Goal: Transaction & Acquisition: Purchase product/service

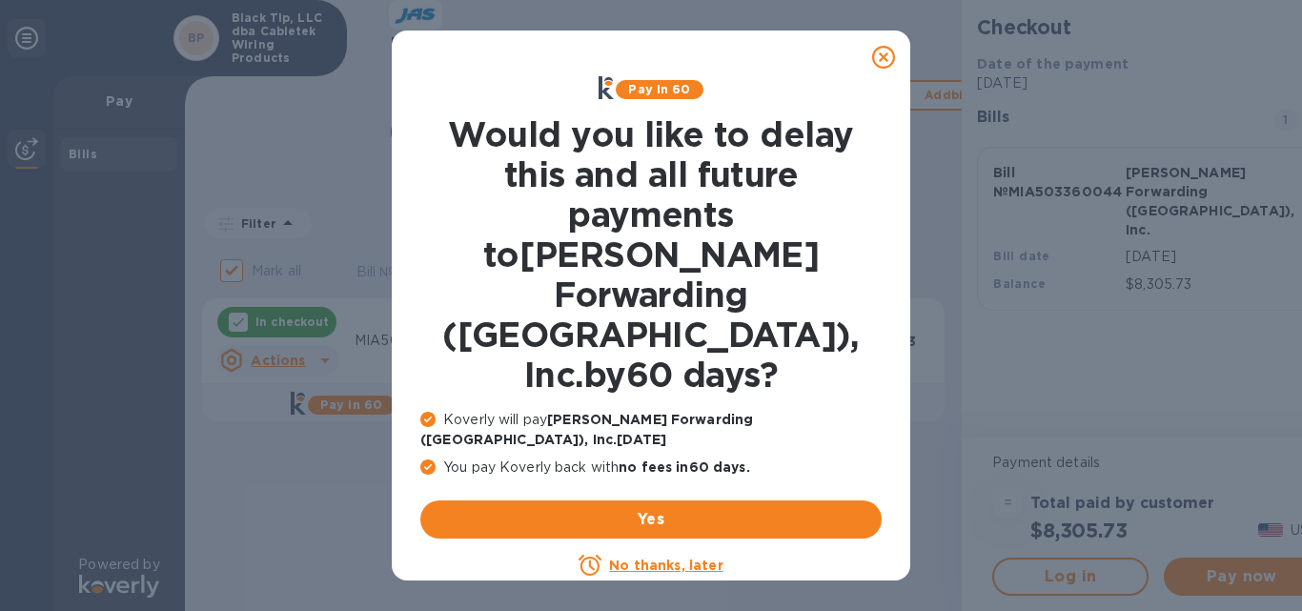
click at [635, 558] on u "No thanks, later" at bounding box center [665, 565] width 113 height 15
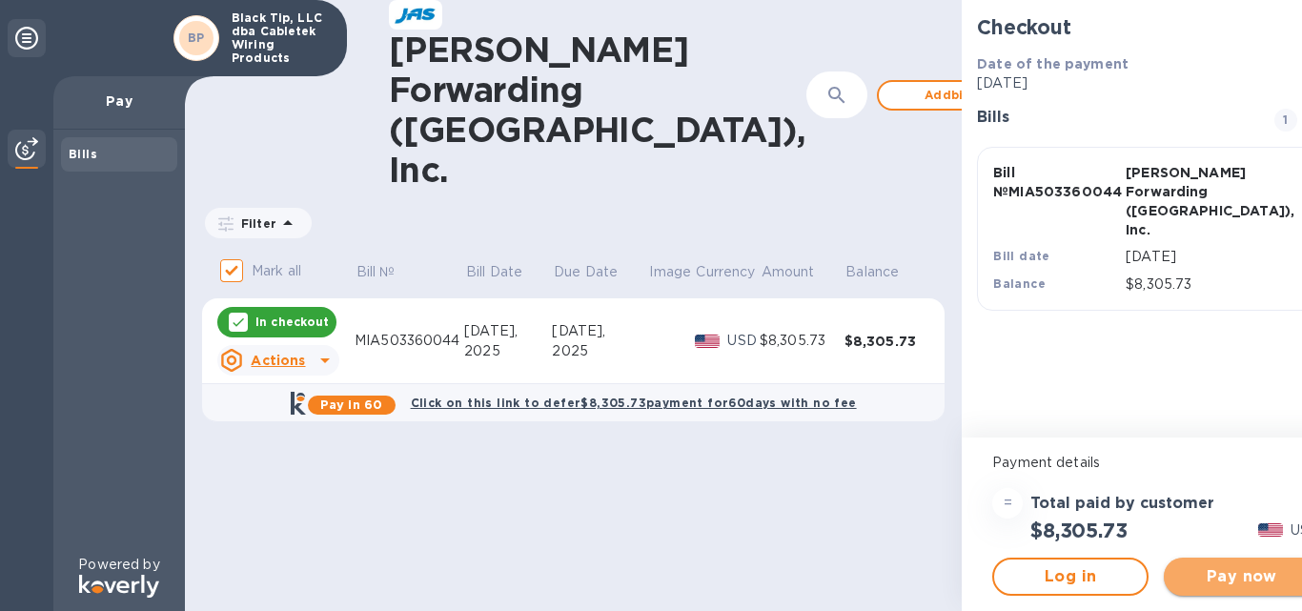
click at [1179, 584] on span "Pay now" at bounding box center [1242, 576] width 126 height 23
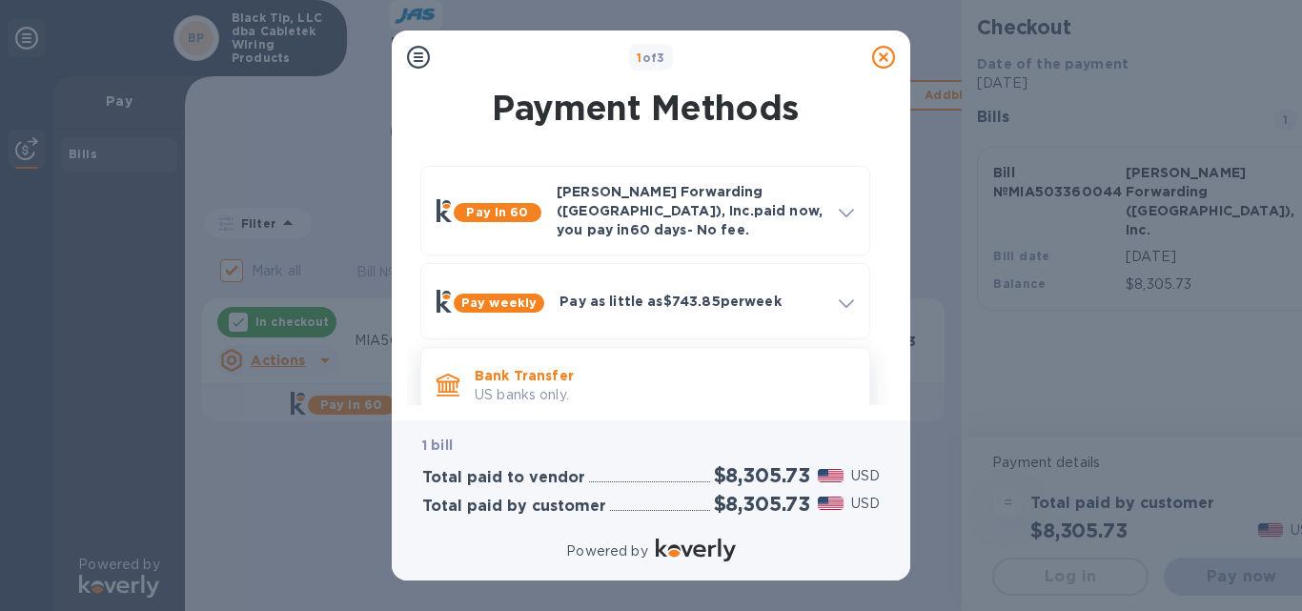
click at [615, 367] on p "Bank Transfer" at bounding box center [664, 375] width 379 height 19
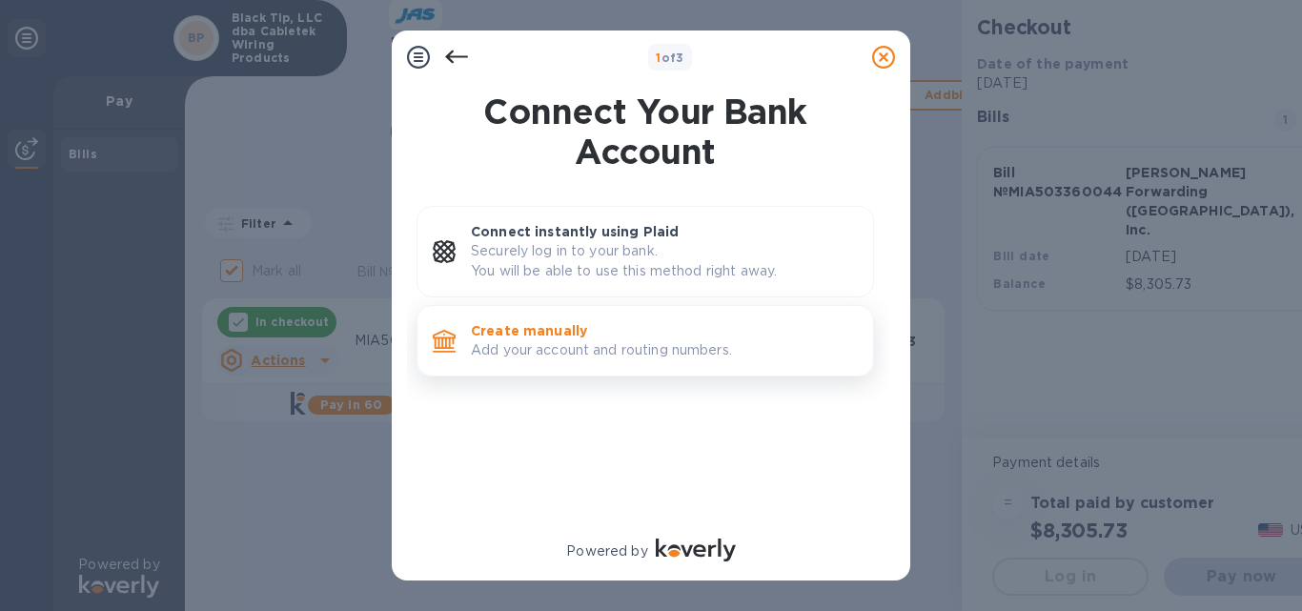
click at [481, 333] on p "Create manually" at bounding box center [664, 330] width 387 height 19
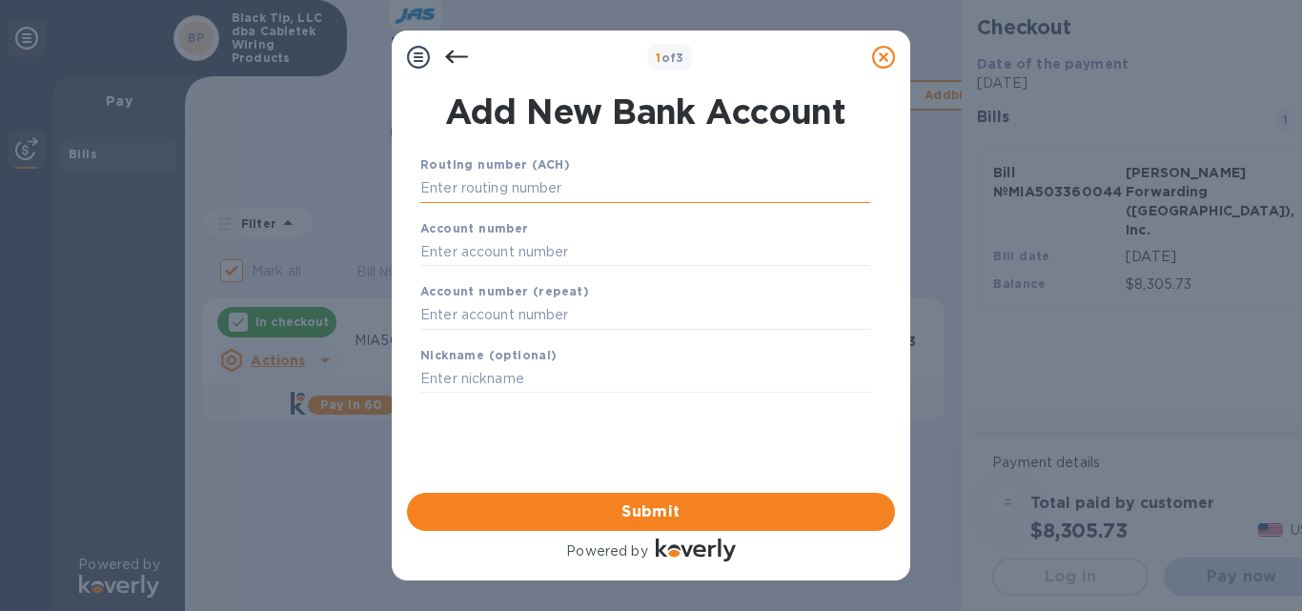
click at [468, 179] on input "text" at bounding box center [645, 188] width 450 height 29
click at [491, 244] on input "text" at bounding box center [645, 251] width 450 height 29
click at [482, 190] on input "04100" at bounding box center [645, 188] width 450 height 29
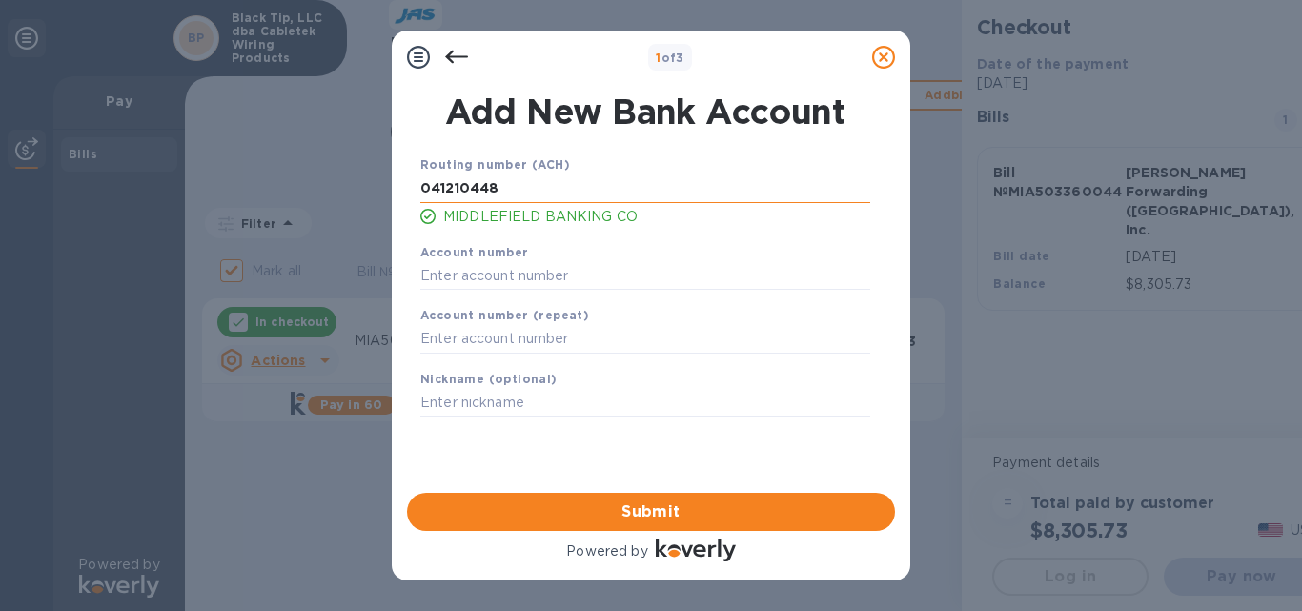
type input "041210448"
type input "1240004105"
click at [631, 503] on span "Submit" at bounding box center [651, 511] width 458 height 23
